Goal: Transaction & Acquisition: Purchase product/service

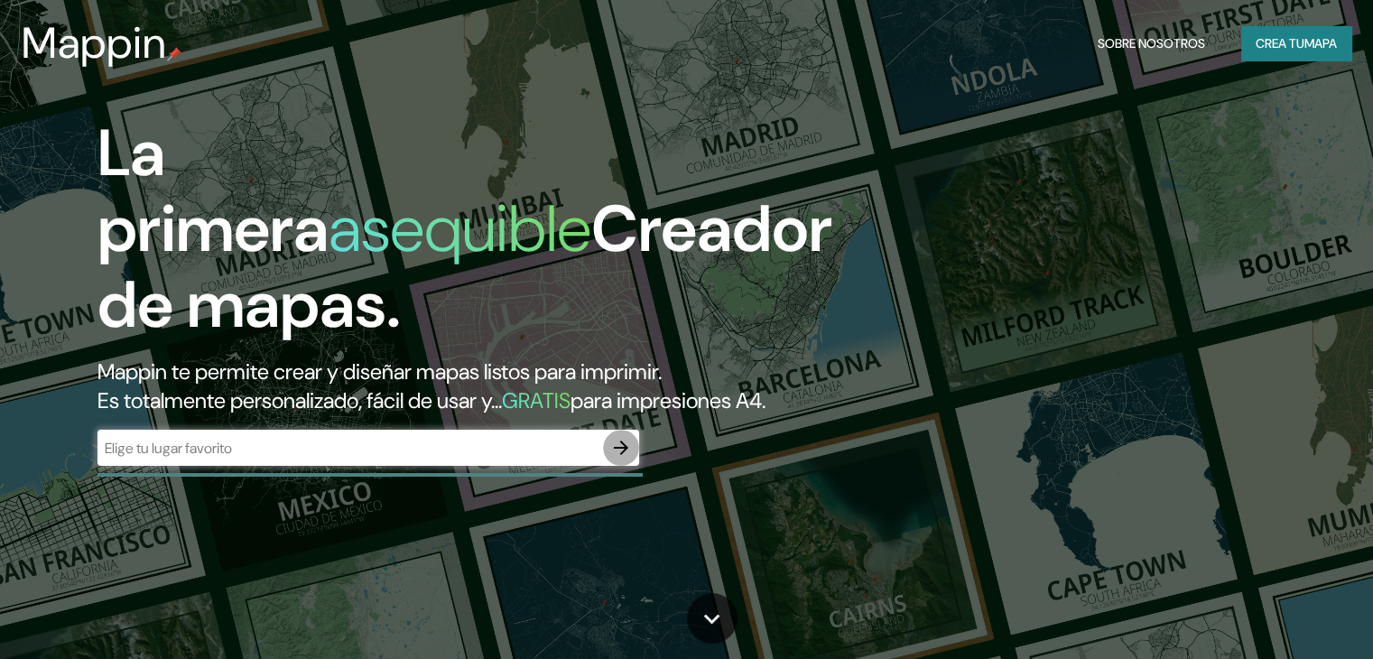
click at [628, 459] on icon "button" at bounding box center [621, 448] width 22 height 22
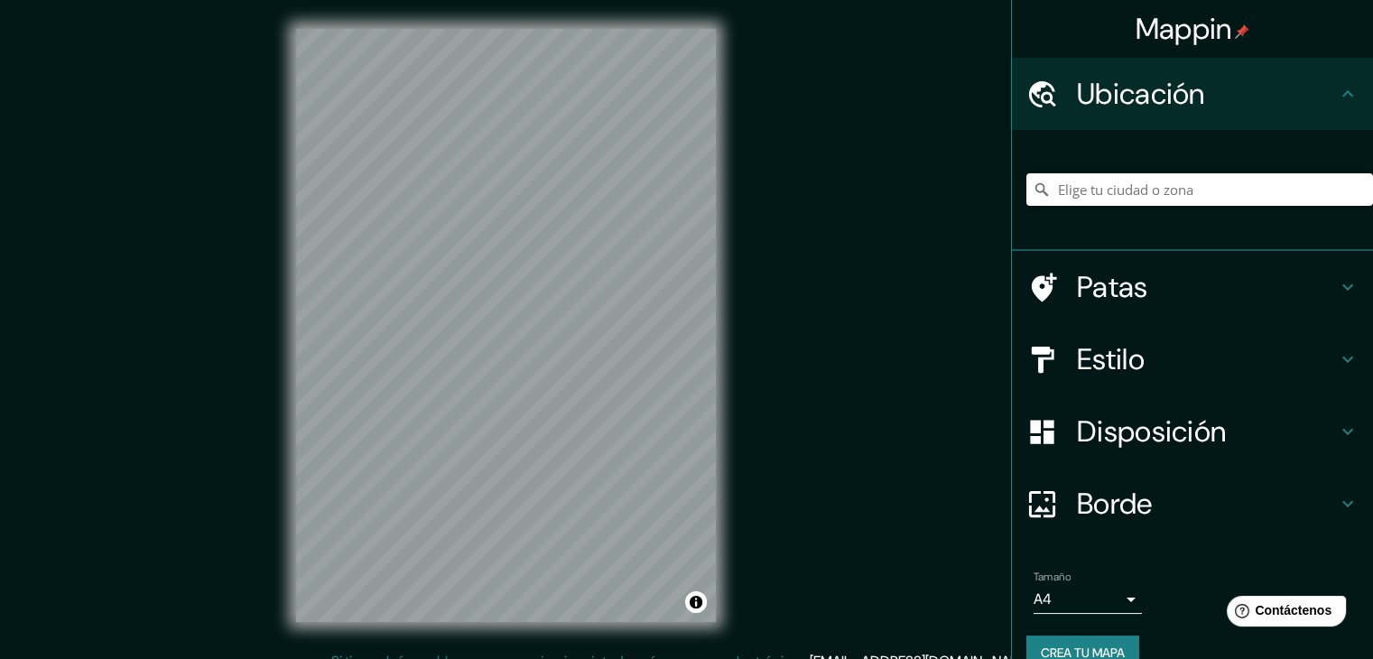
click at [1162, 172] on div at bounding box center [1200, 189] width 347 height 90
click at [1162, 178] on input "Elige tu ciudad o zona" at bounding box center [1200, 189] width 347 height 33
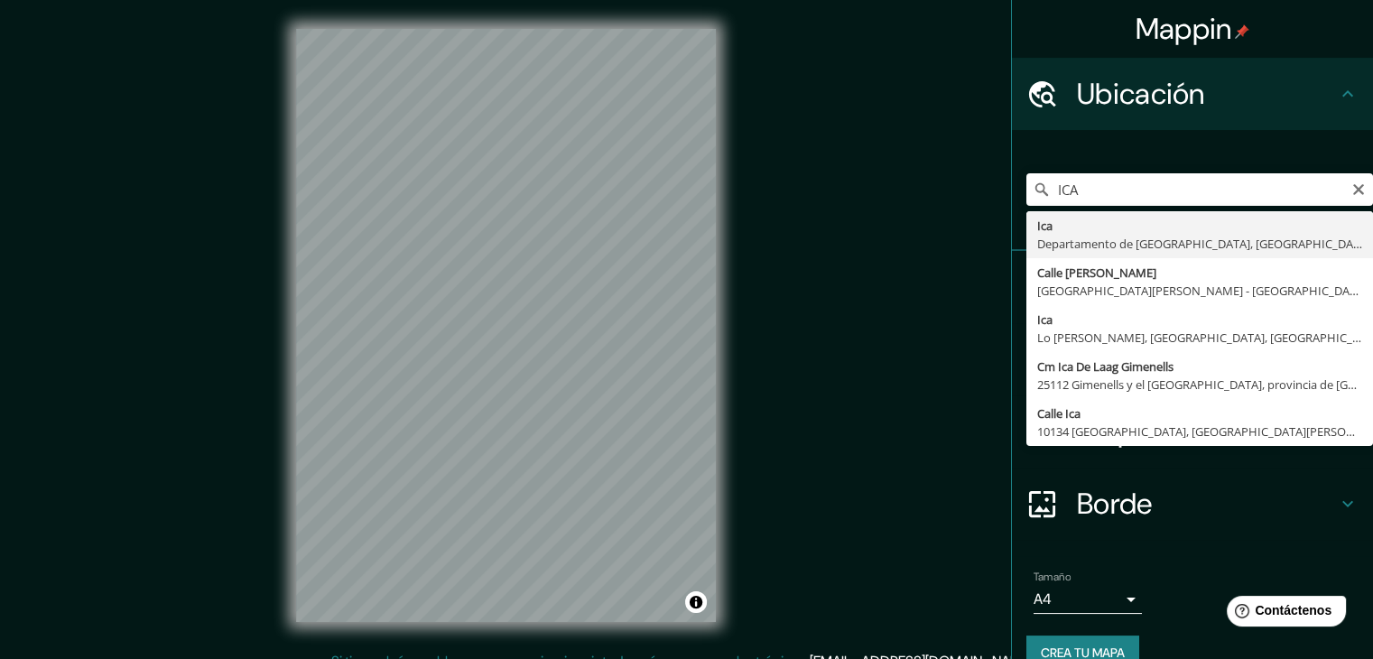
type input "Ica, [GEOGRAPHIC_DATA], [GEOGRAPHIC_DATA]"
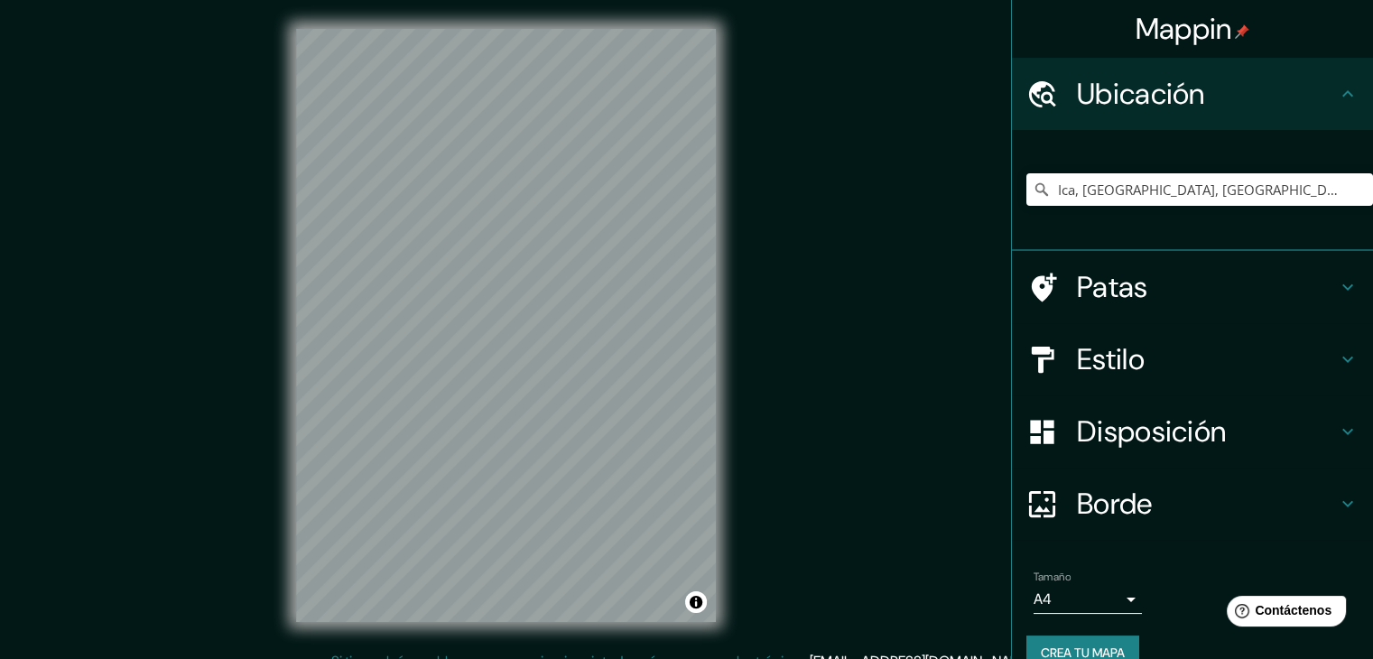
click at [1190, 366] on h4 "Estilo" at bounding box center [1207, 359] width 260 height 36
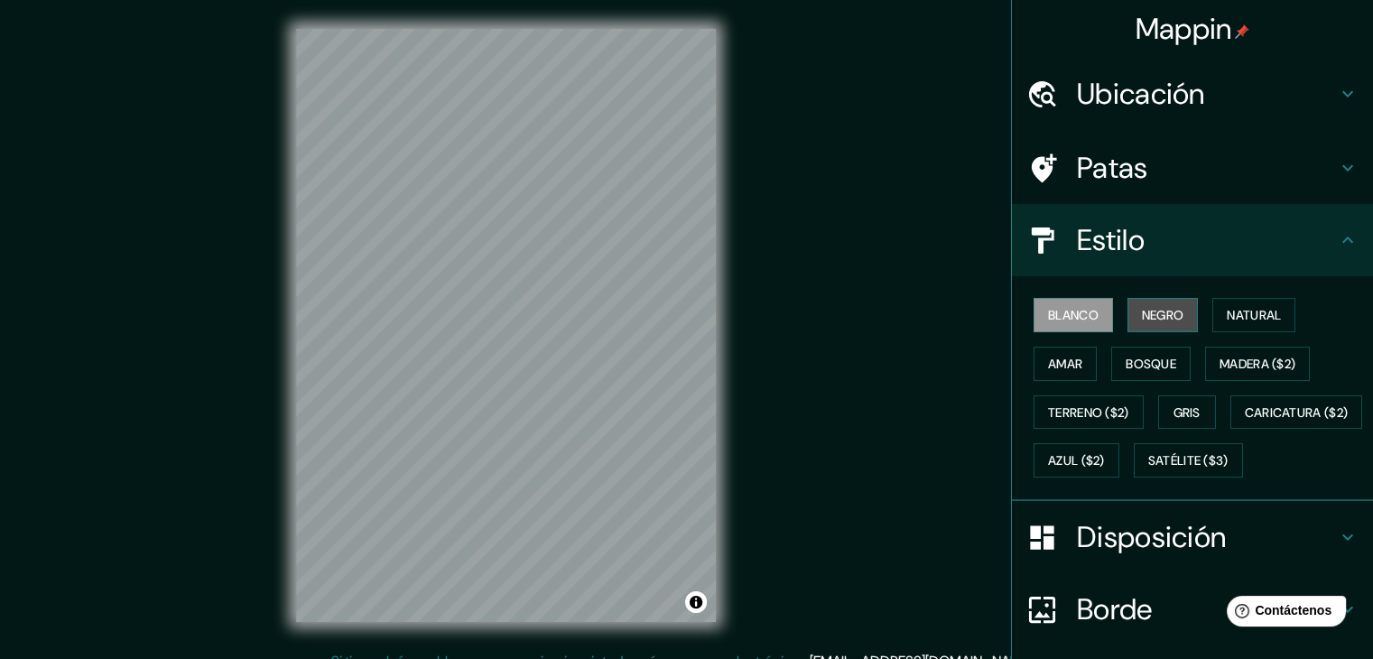
click at [1165, 321] on font "Negro" at bounding box center [1163, 315] width 42 height 16
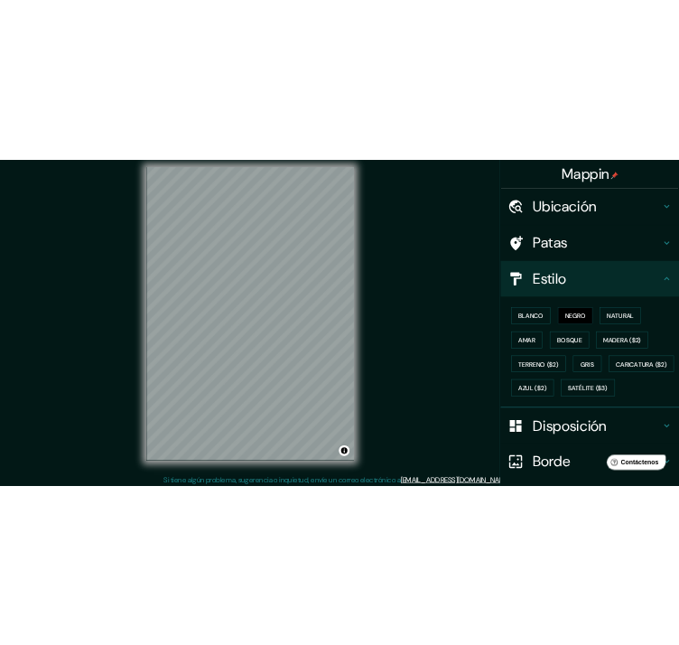
scroll to position [21, 0]
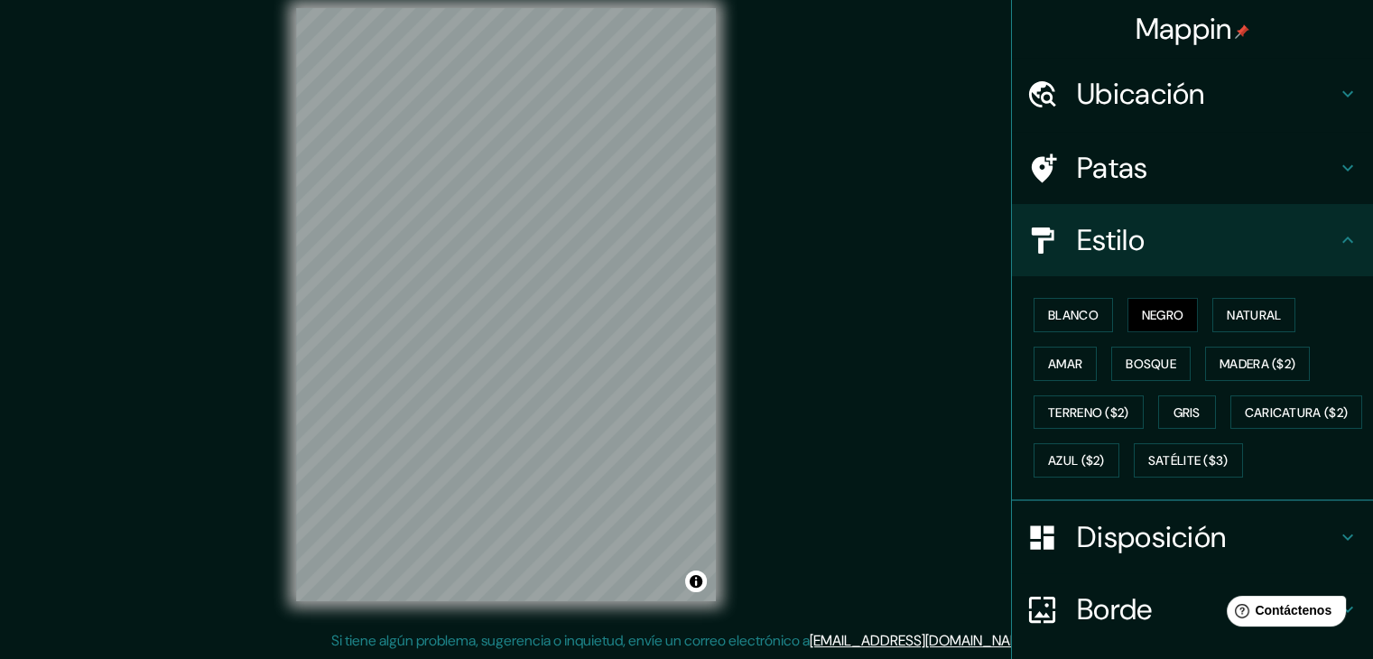
click at [814, 321] on div "Mappin Ubicación Ica, [GEOGRAPHIC_DATA], [GEOGRAPHIC_DATA] Patas Estilo Blanco …" at bounding box center [686, 319] width 1373 height 680
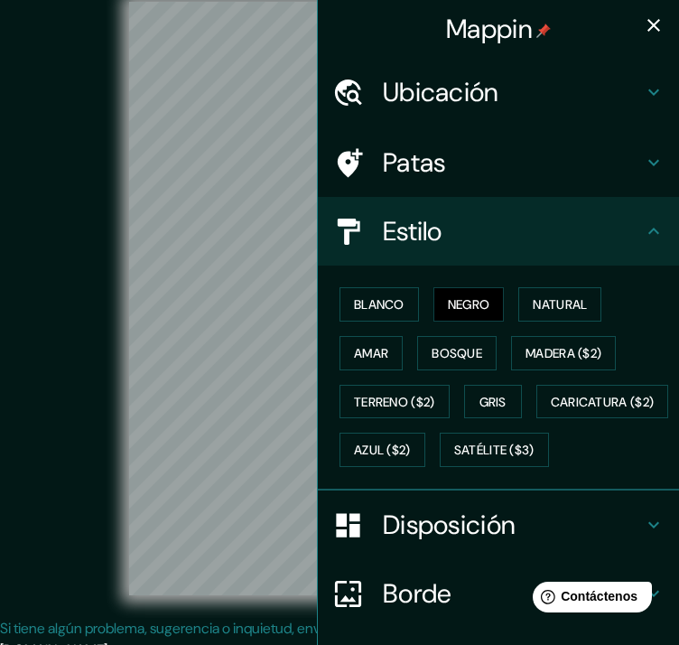
click at [636, 13] on button "button" at bounding box center [654, 25] width 36 height 36
